Goal: Information Seeking & Learning: Learn about a topic

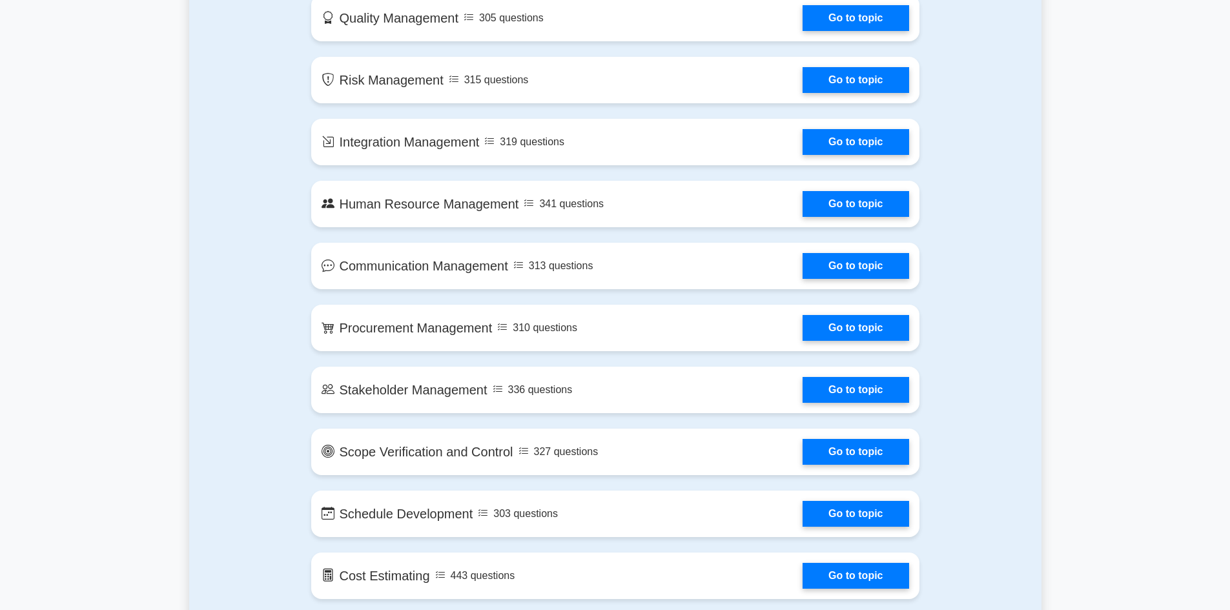
scroll to position [775, 0]
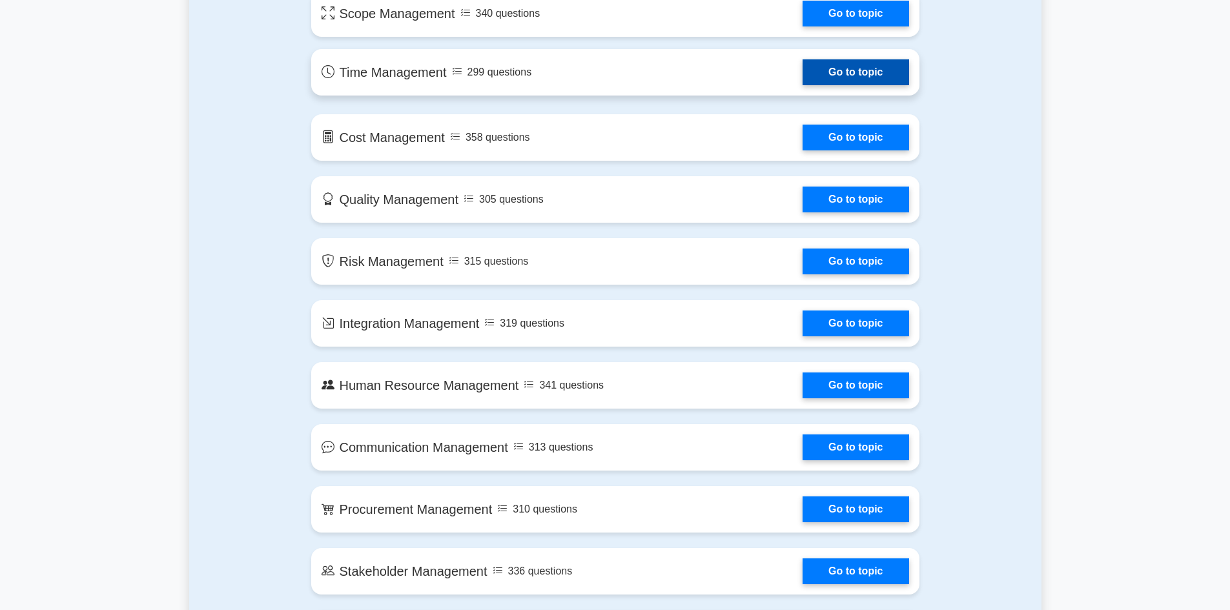
click at [863, 77] on link "Go to topic" at bounding box center [856, 72] width 106 height 26
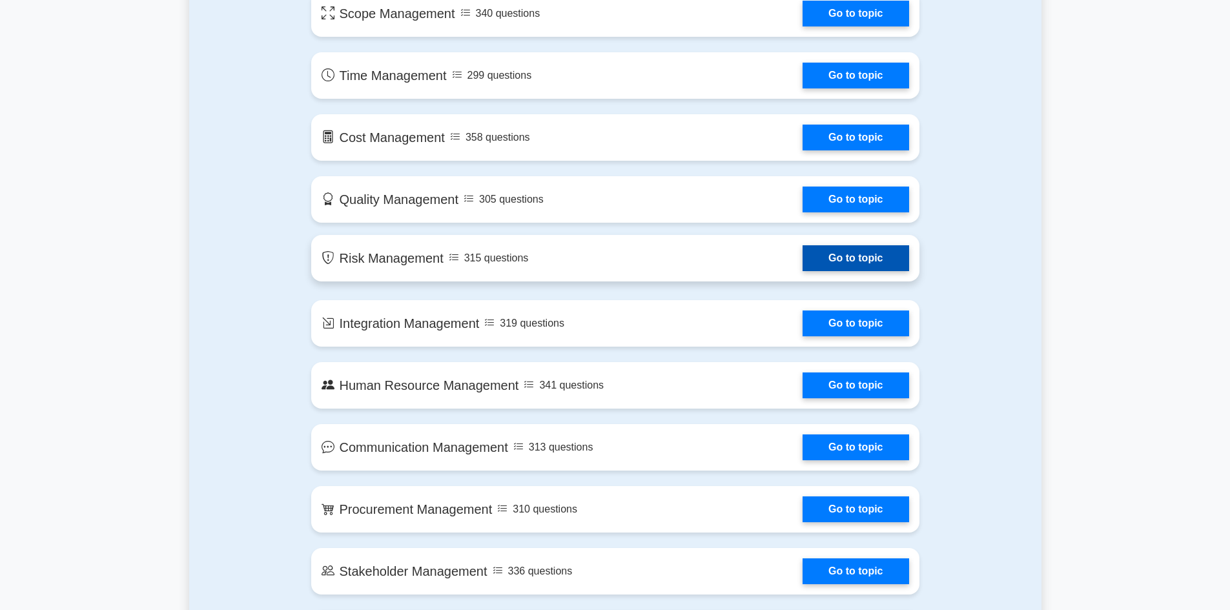
click at [870, 263] on link "Go to topic" at bounding box center [856, 258] width 106 height 26
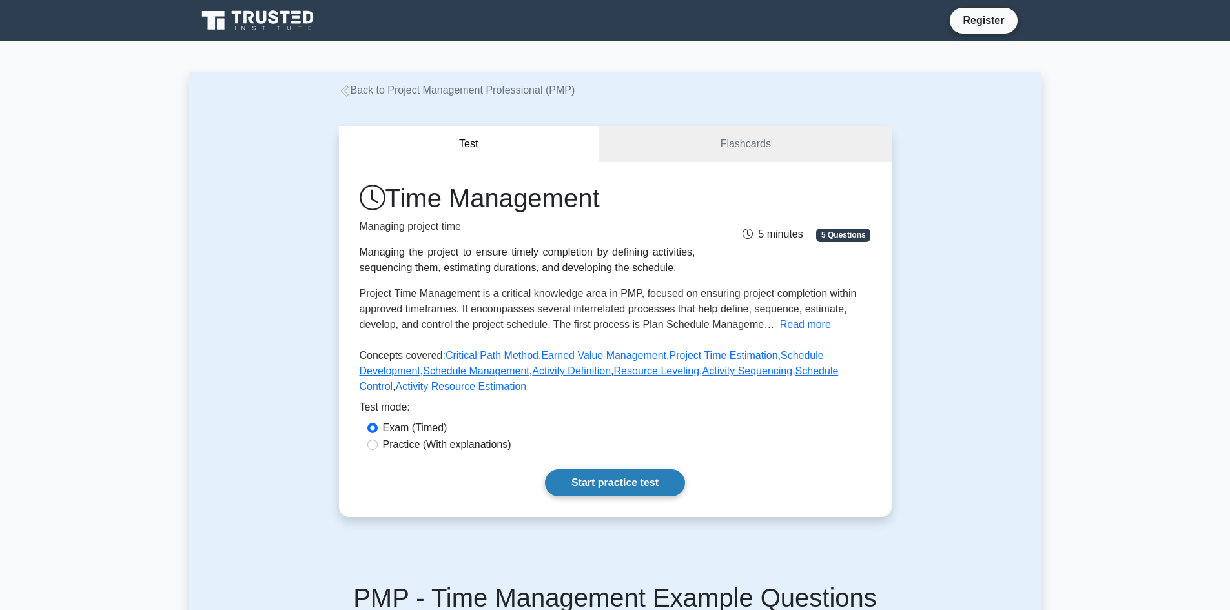
click at [637, 484] on link "Start practice test" at bounding box center [615, 483] width 140 height 27
click at [726, 134] on link "Flashcards" at bounding box center [745, 144] width 292 height 37
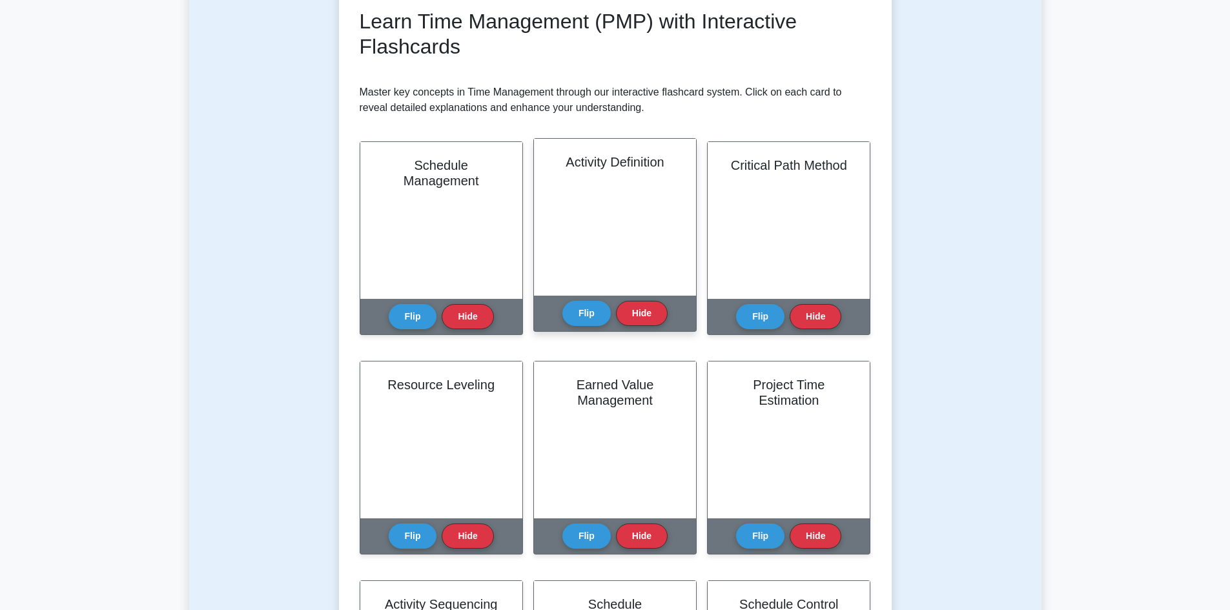
scroll to position [194, 0]
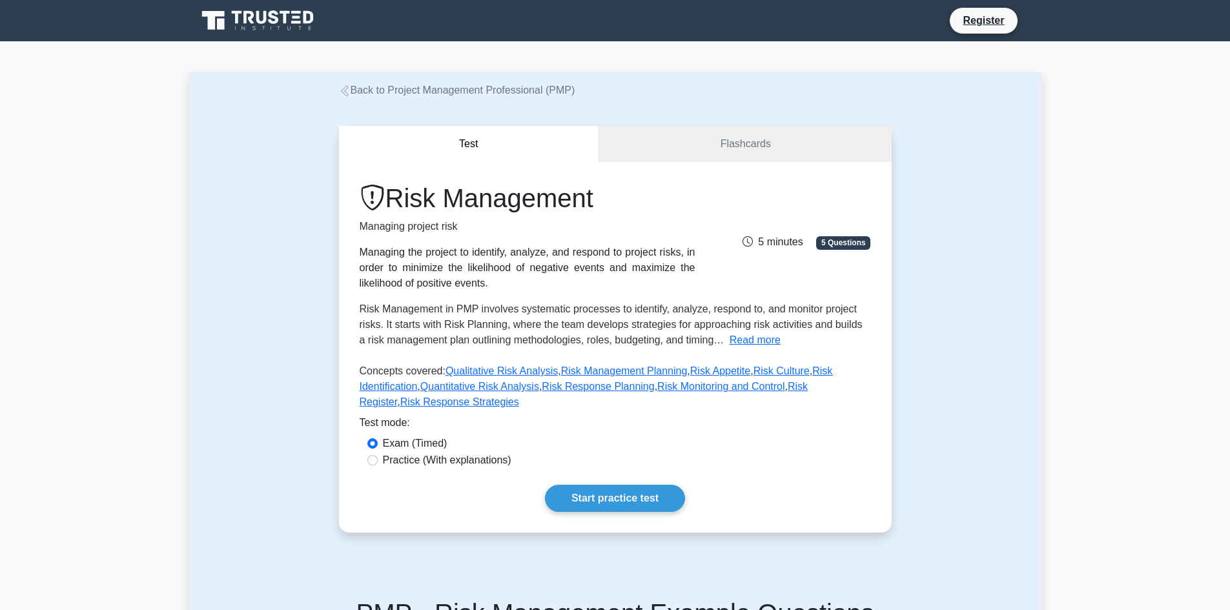
click at [488, 453] on label "Practice (With explanations)" at bounding box center [447, 460] width 129 height 15
click at [378, 455] on input "Practice (With explanations)" at bounding box center [372, 460] width 10 height 10
radio input "true"
click at [391, 436] on label "Exam (Timed)" at bounding box center [415, 443] width 65 height 15
click at [378, 439] on input "Exam (Timed)" at bounding box center [372, 444] width 10 height 10
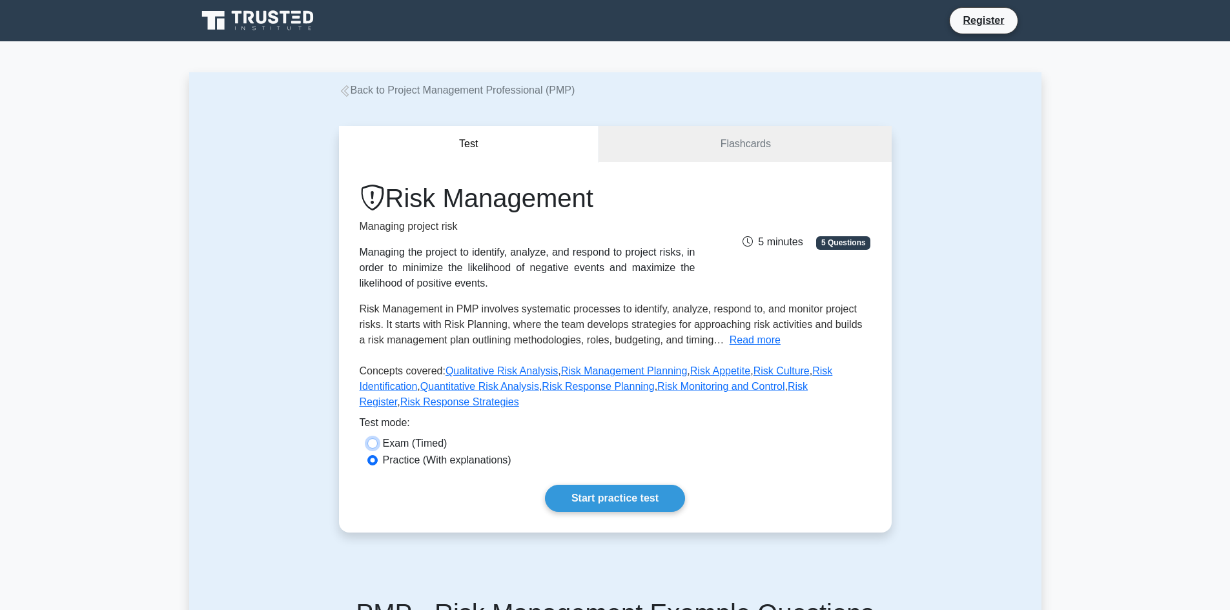
radio input "true"
click at [606, 485] on link "Start practice test" at bounding box center [615, 498] width 140 height 27
